Goal: Task Accomplishment & Management: Manage account settings

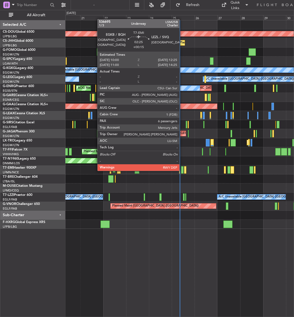
click at [181, 170] on div at bounding box center [182, 169] width 2 height 7
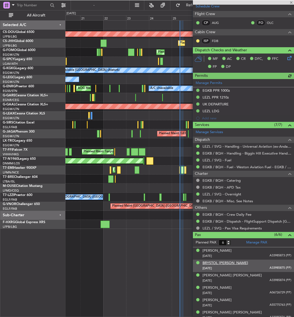
scroll to position [103, 0]
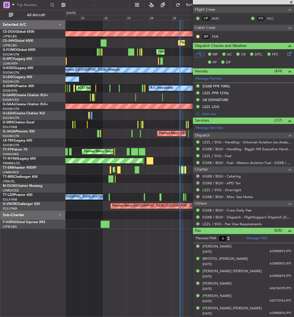
click at [95, 234] on div "Planned Maint London ([GEOGRAPHIC_DATA]) Planned Maint [GEOGRAPHIC_DATA] ([GEOG…" at bounding box center [179, 168] width 228 height 297
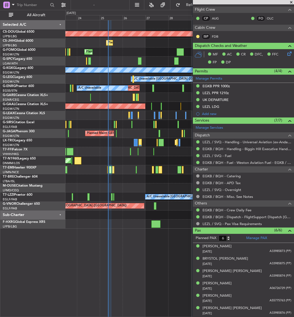
scroll to position [102, 0]
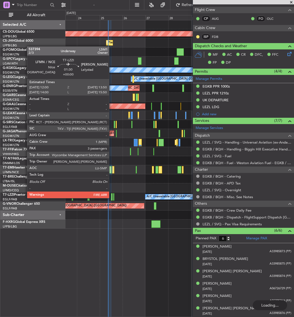
click at [111, 198] on div at bounding box center [112, 196] width 2 height 7
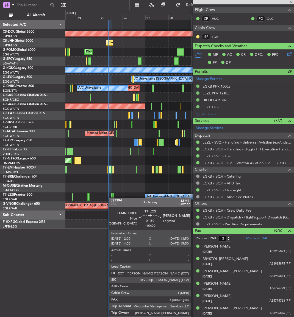
scroll to position [0, 0]
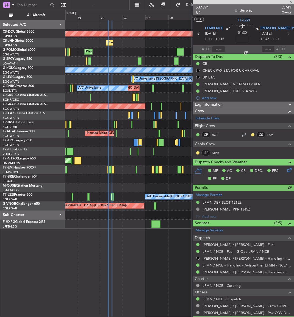
click at [123, 181] on div "Planned Maint London ([GEOGRAPHIC_DATA]) Planned Maint [GEOGRAPHIC_DATA] ([GEOG…" at bounding box center [179, 124] width 228 height 208
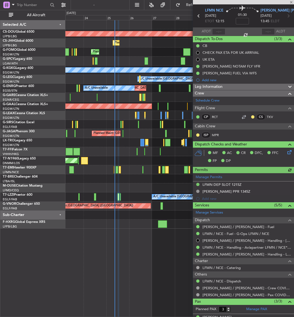
scroll to position [52, 0]
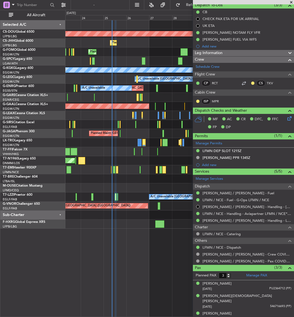
click at [135, 268] on div "Planned Maint London ([GEOGRAPHIC_DATA]) Planned Maint [GEOGRAPHIC_DATA] ([GEOG…" at bounding box center [179, 168] width 228 height 297
click at [181, 7] on span "Refresh" at bounding box center [192, 5] width 23 height 4
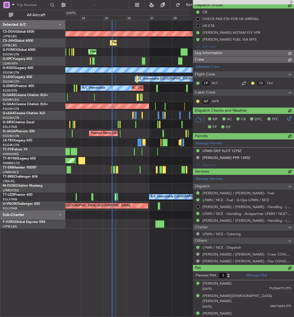
scroll to position [21, 0]
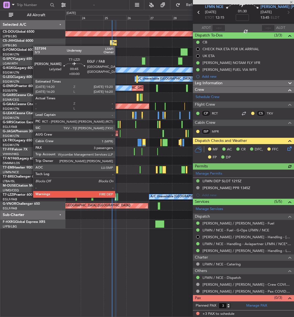
click at [118, 197] on div at bounding box center [117, 196] width 1 height 7
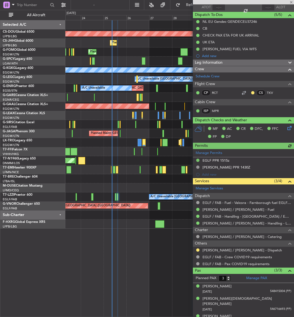
scroll to position [45, 0]
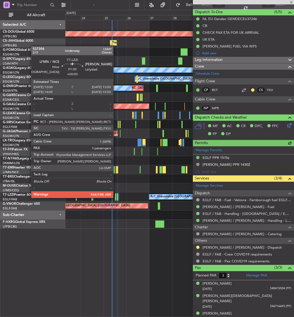
click at [116, 197] on div at bounding box center [116, 196] width 2 height 7
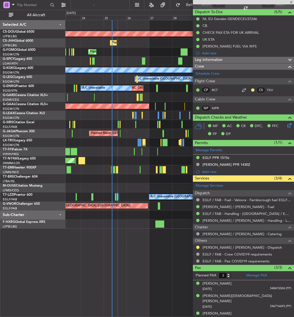
scroll to position [0, 0]
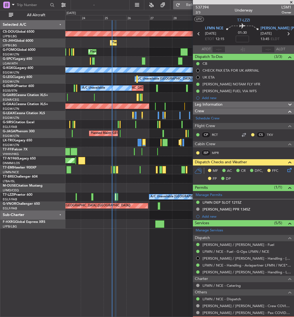
click at [175, 6] on button "Refresh" at bounding box center [189, 5] width 33 height 9
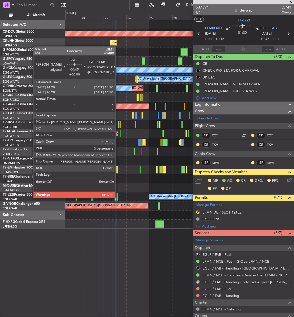
click at [118, 198] on div at bounding box center [117, 196] width 1 height 7
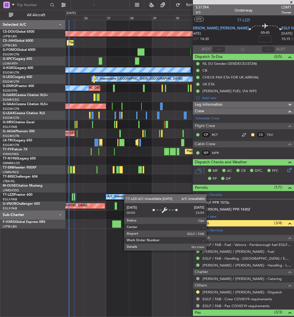
click at [124, 195] on div "Planned Maint London ([GEOGRAPHIC_DATA]) Planned Maint [GEOGRAPHIC_DATA] ([GEOG…" at bounding box center [179, 124] width 228 height 208
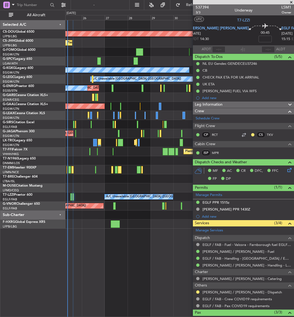
click at [108, 155] on div "Planned Maint [GEOGRAPHIC_DATA] ([GEOGRAPHIC_DATA])" at bounding box center [179, 151] width 228 height 9
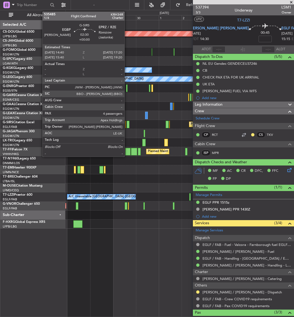
click at [128, 123] on div at bounding box center [128, 124] width 3 height 7
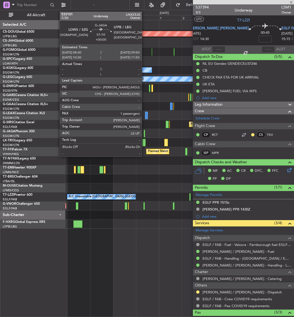
type input "4"
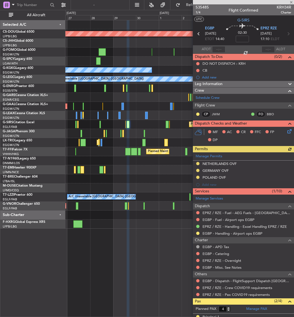
click at [226, 164] on div "Manage Permits [GEOGRAPHIC_DATA] OVF [GEOGRAPHIC_DATA] OVF [GEOGRAPHIC_DATA] OV…" at bounding box center [243, 170] width 101 height 36
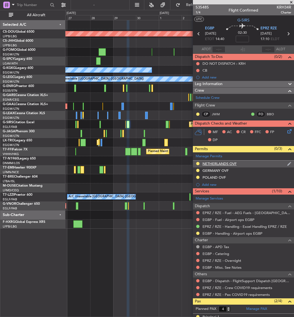
click at [220, 163] on div "NETHERLANDS OVF" at bounding box center [219, 163] width 34 height 5
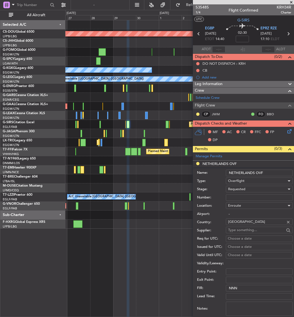
click at [240, 198] on input "Number:" at bounding box center [259, 197] width 67 height 7
drag, startPoint x: 232, startPoint y: 194, endPoint x: 197, endPoint y: 195, distance: 34.9
click at [197, 195] on label "Number:" at bounding box center [211, 197] width 29 height 5
click at [226, 195] on input "Number:" at bounding box center [259, 197] width 67 height 7
click at [239, 198] on input "Number:" at bounding box center [259, 197] width 67 height 7
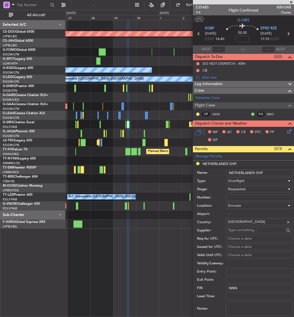
paste input "CDCN/25/EG/VIP"
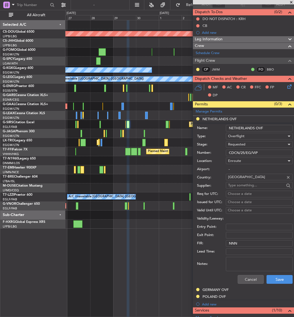
scroll to position [208, 0]
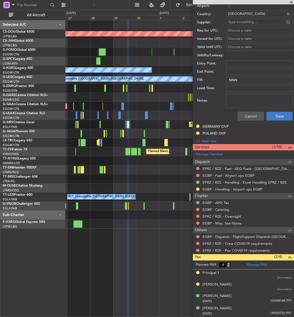
type input "CDCN/25/EG/VIP"
click at [273, 119] on button "Save" at bounding box center [279, 116] width 26 height 9
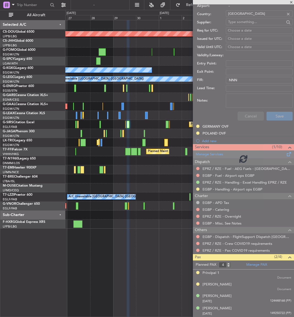
scroll to position [44, 0]
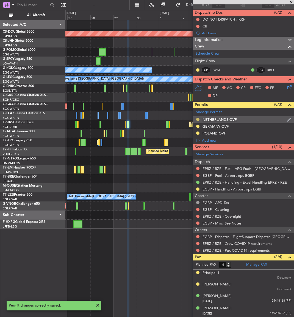
click at [197, 118] on button at bounding box center [197, 119] width 3 height 3
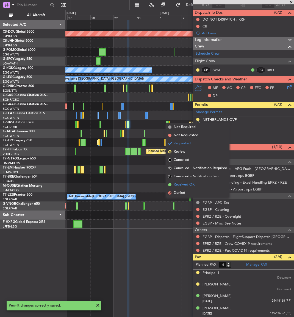
click at [179, 183] on span "Received OK" at bounding box center [184, 184] width 21 height 5
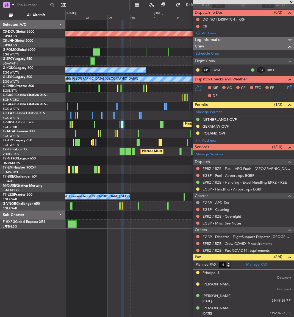
click at [150, 131] on div "Planned Maint [GEOGRAPHIC_DATA] ([GEOGRAPHIC_DATA])" at bounding box center [179, 133] width 228 height 9
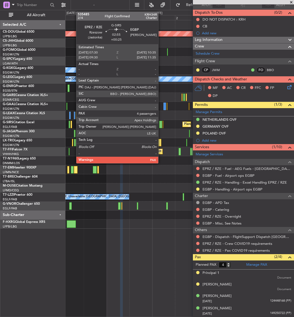
click at [161, 124] on div at bounding box center [160, 124] width 3 height 7
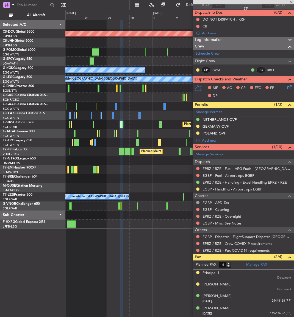
type input "+00:25"
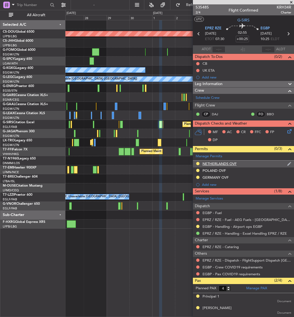
click at [218, 164] on div "NETHERLANDS OVF" at bounding box center [219, 163] width 34 height 5
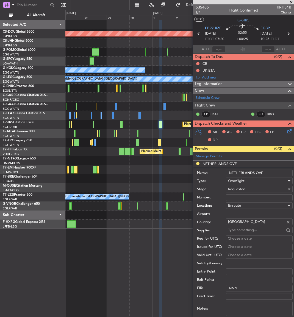
click at [240, 196] on input "Number:" at bounding box center [259, 197] width 67 height 7
paste input "CDCN/25/EG/VIP"
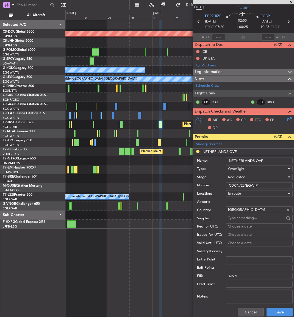
scroll to position [55, 0]
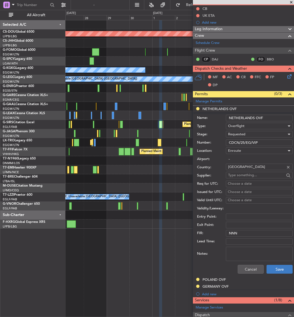
type input "CDCN/25/EG/VIP"
click at [275, 268] on button "Save" at bounding box center [279, 269] width 26 height 9
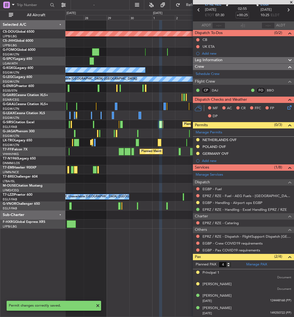
scroll to position [24, 0]
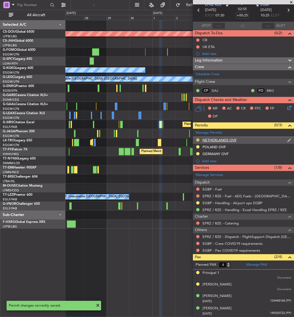
click at [198, 140] on button at bounding box center [197, 139] width 3 height 3
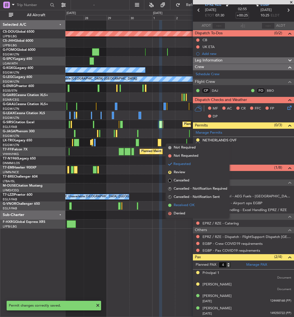
click at [191, 202] on li "Received OK" at bounding box center [197, 205] width 63 height 8
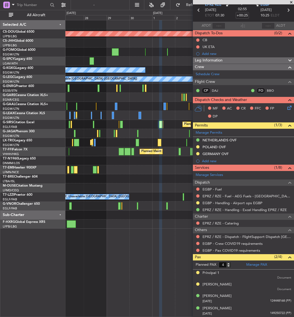
click at [129, 303] on div "Planned Maint London ([GEOGRAPHIC_DATA]) Planned Maint [GEOGRAPHIC_DATA] ([GEOG…" at bounding box center [179, 168] width 228 height 297
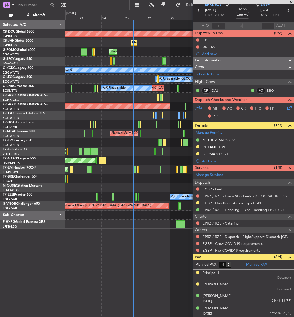
click at [196, 171] on fb-app "[DATE] - [DATE] Refresh Quick Links All Aircraft Planned Maint [GEOGRAPHIC_DATA…" at bounding box center [147, 160] width 294 height 313
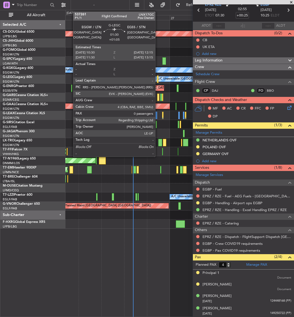
click at [158, 77] on div at bounding box center [158, 79] width 2 height 7
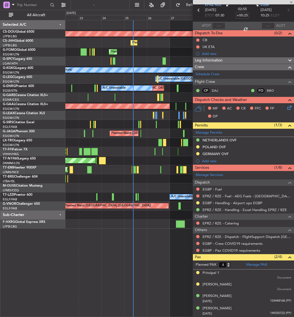
type input "+01:05"
type input "0"
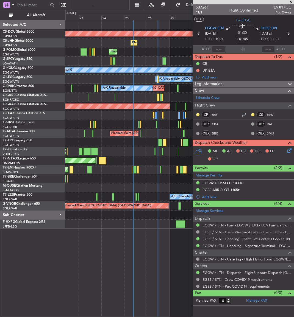
click at [205, 5] on span "537261" at bounding box center [201, 7] width 13 height 6
